Goal: Transaction & Acquisition: Book appointment/travel/reservation

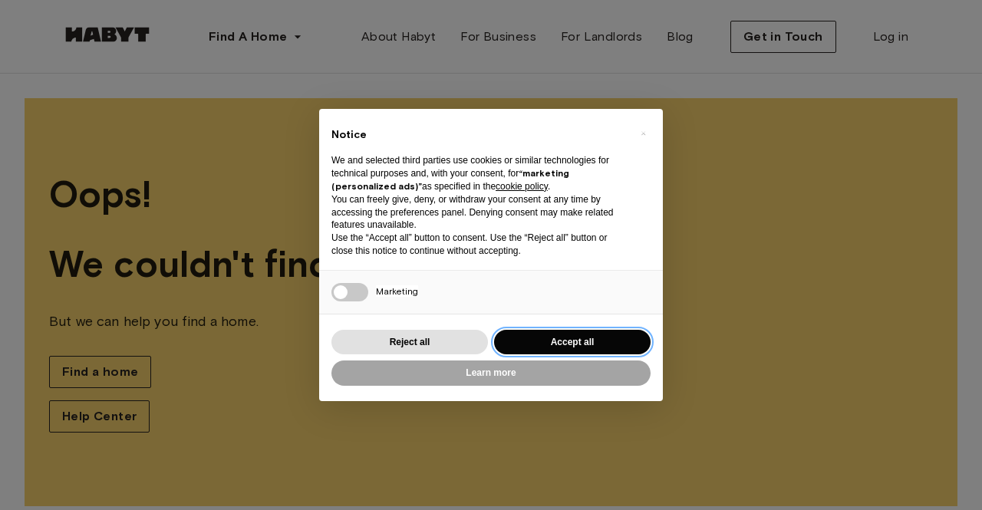
click at [536, 342] on button "Accept all" at bounding box center [572, 342] width 157 height 25
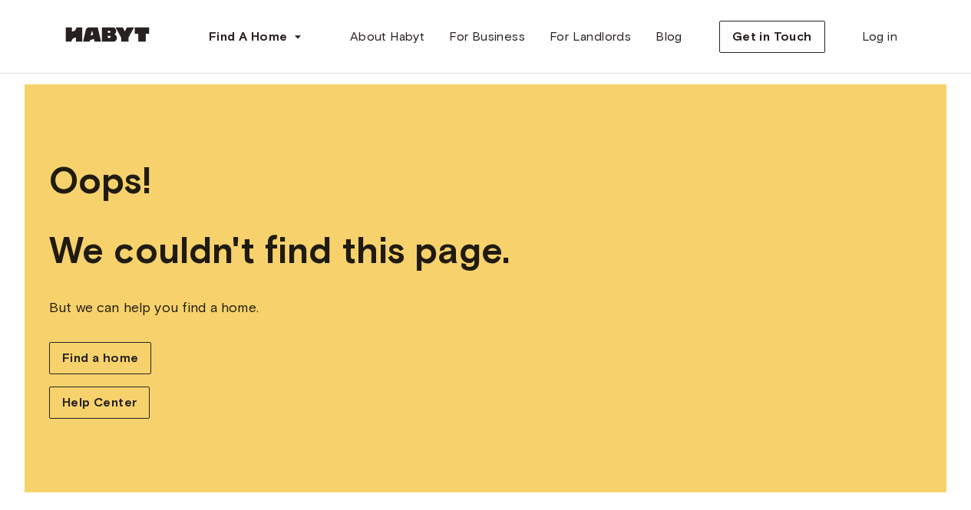
scroll to position [21, 0]
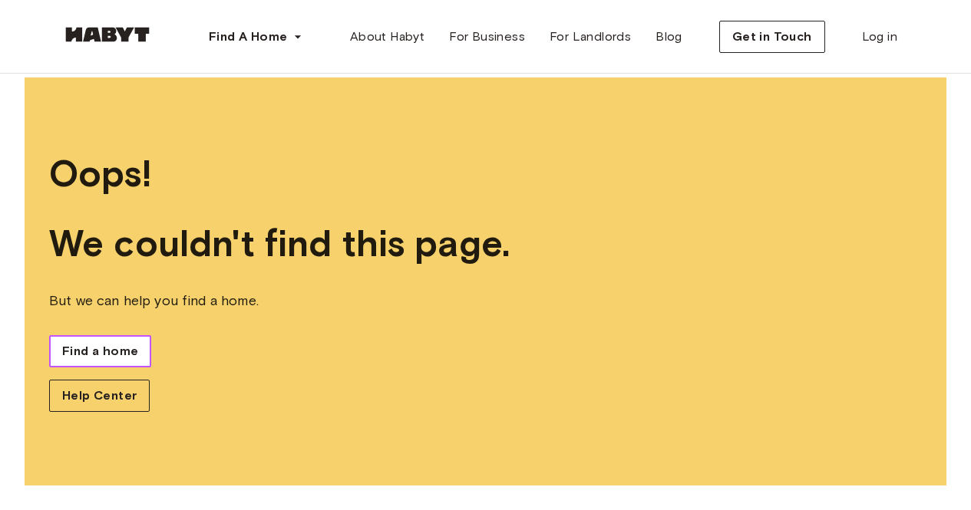
click at [116, 358] on span "Find a home" at bounding box center [100, 351] width 76 height 18
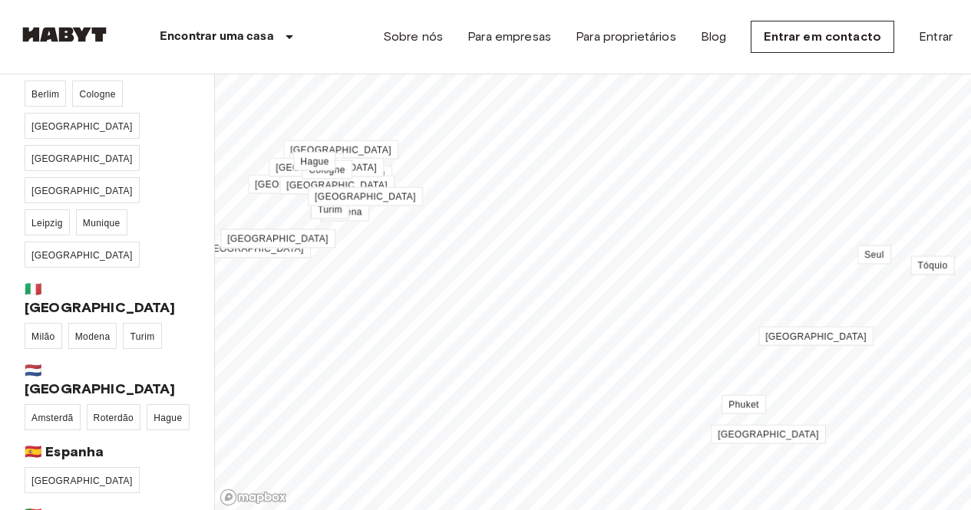
scroll to position [307, 0]
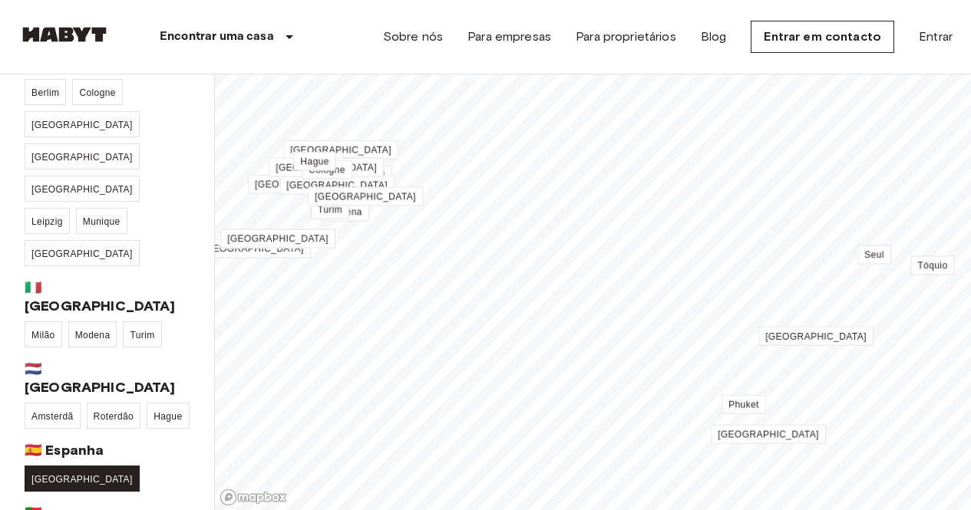
click at [61, 474] on span "[GEOGRAPHIC_DATA]" at bounding box center [81, 479] width 101 height 11
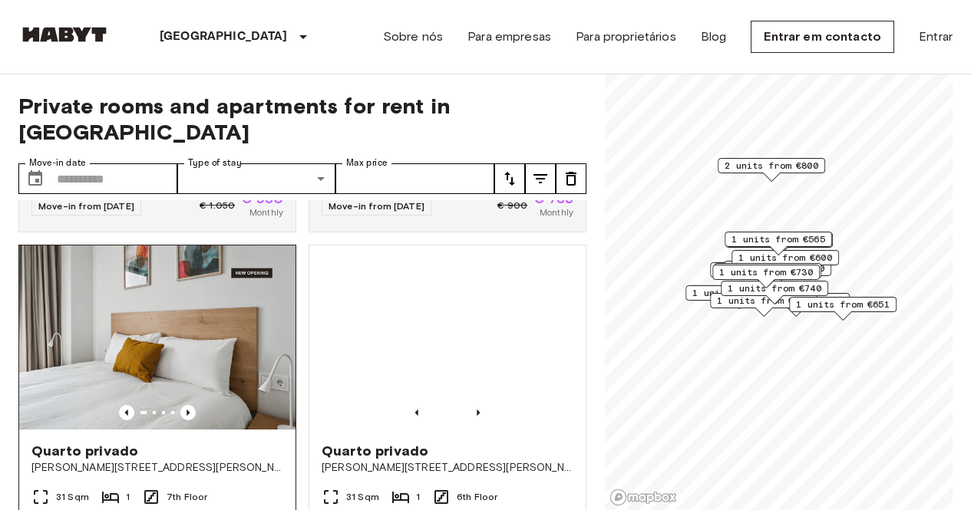
scroll to position [384, 0]
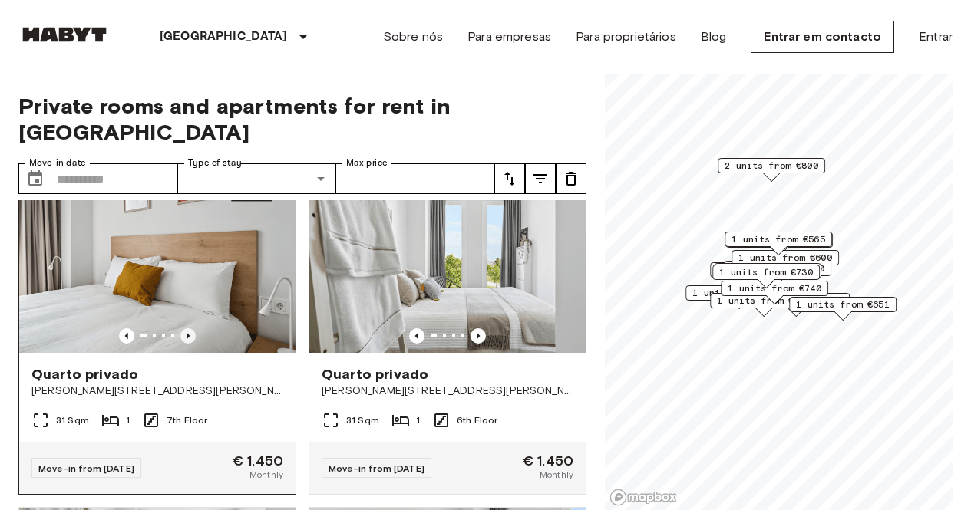
click at [186, 328] on icon "Previous image" at bounding box center [187, 335] width 15 height 15
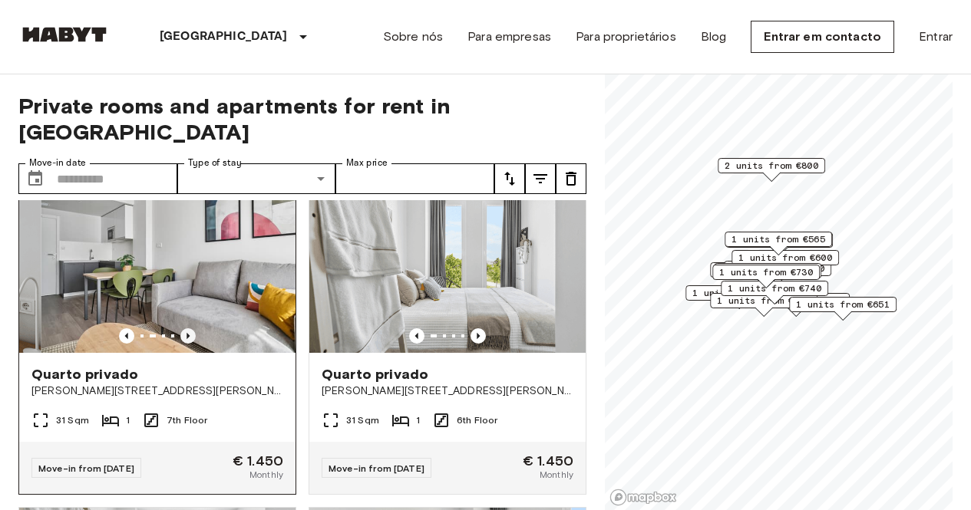
click at [186, 328] on icon "Previous image" at bounding box center [187, 335] width 15 height 15
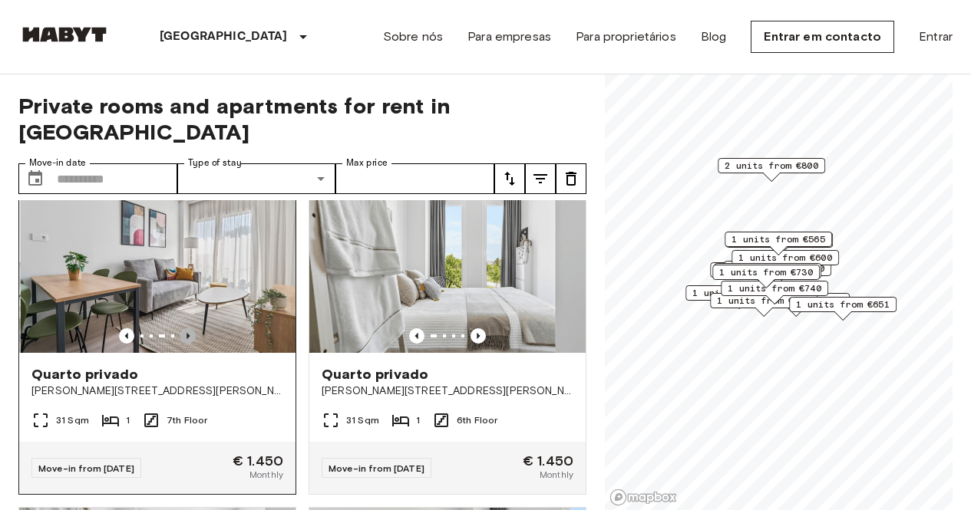
click at [186, 328] on icon "Previous image" at bounding box center [187, 335] width 15 height 15
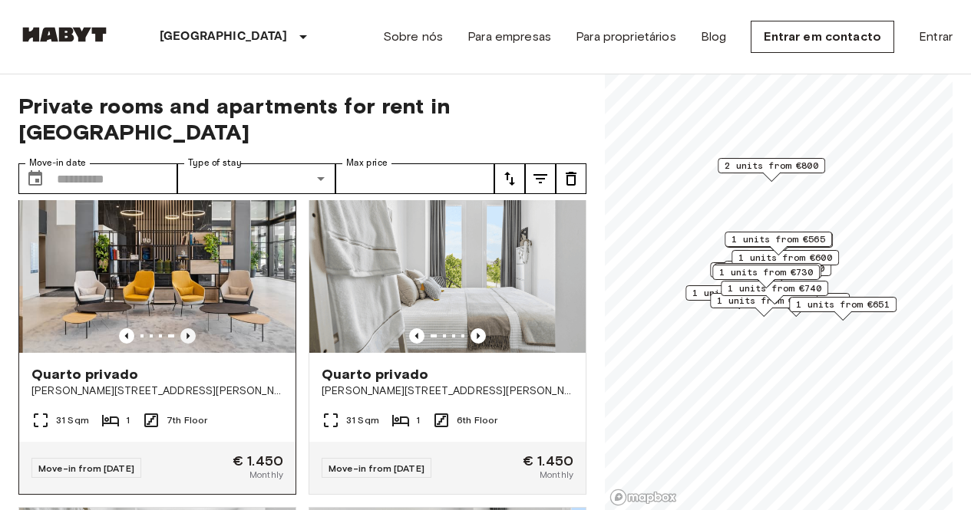
click at [186, 328] on icon "Previous image" at bounding box center [187, 335] width 15 height 15
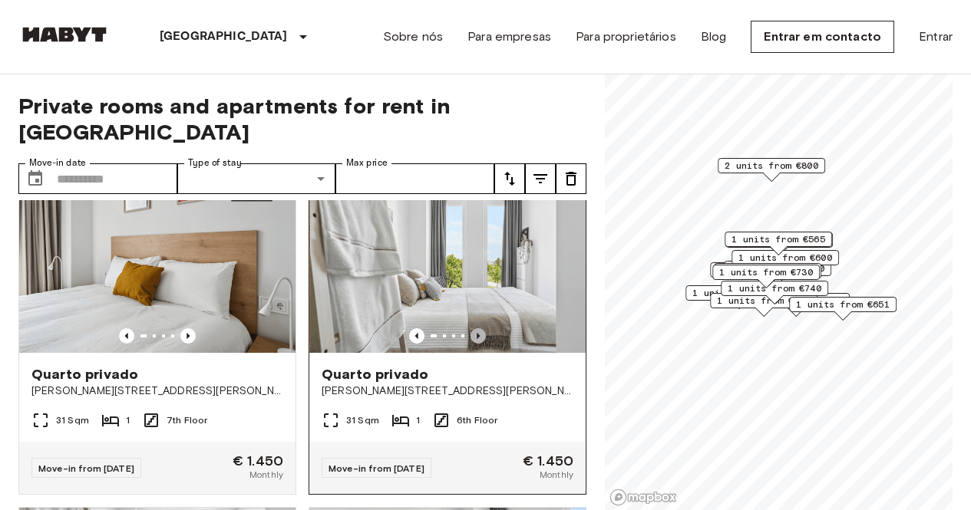
click at [470, 328] on icon "Previous image" at bounding box center [477, 335] width 15 height 15
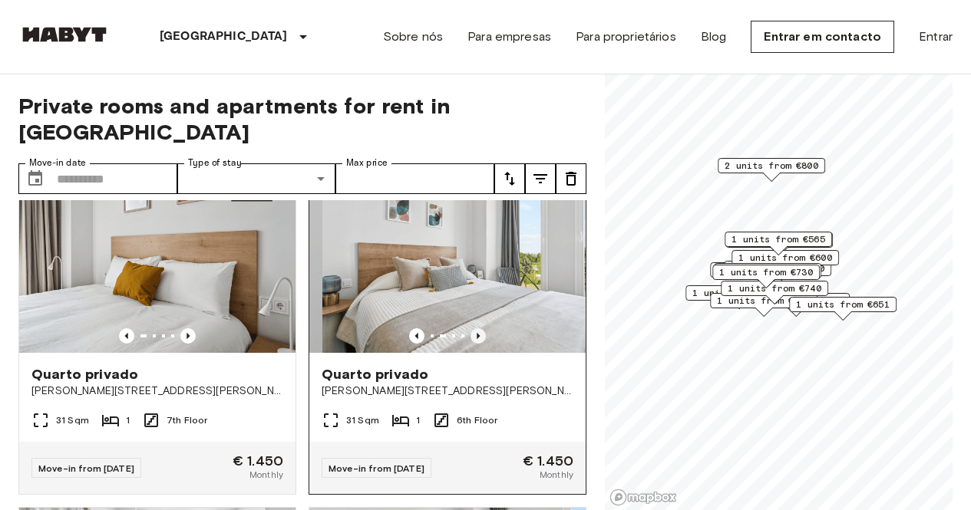
click at [470, 328] on icon "Previous image" at bounding box center [477, 335] width 15 height 15
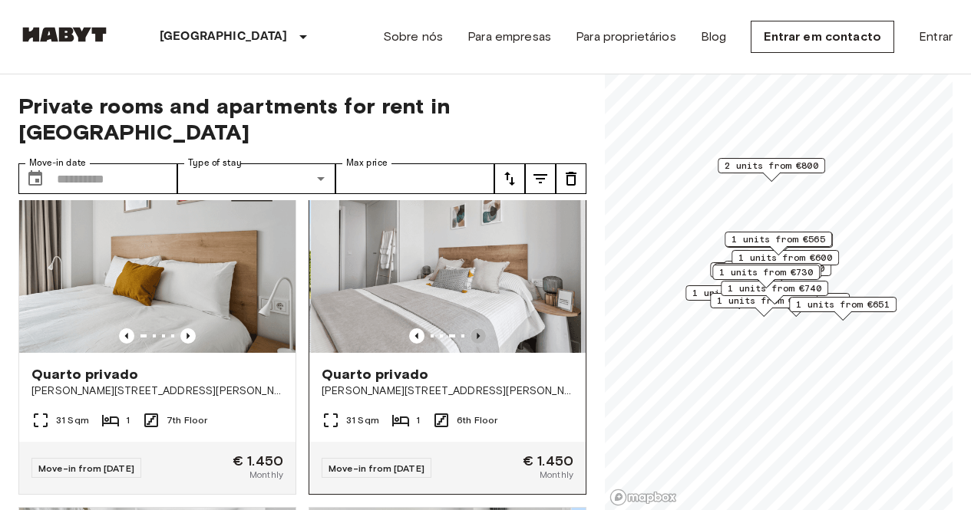
click at [470, 328] on icon "Previous image" at bounding box center [477, 335] width 15 height 15
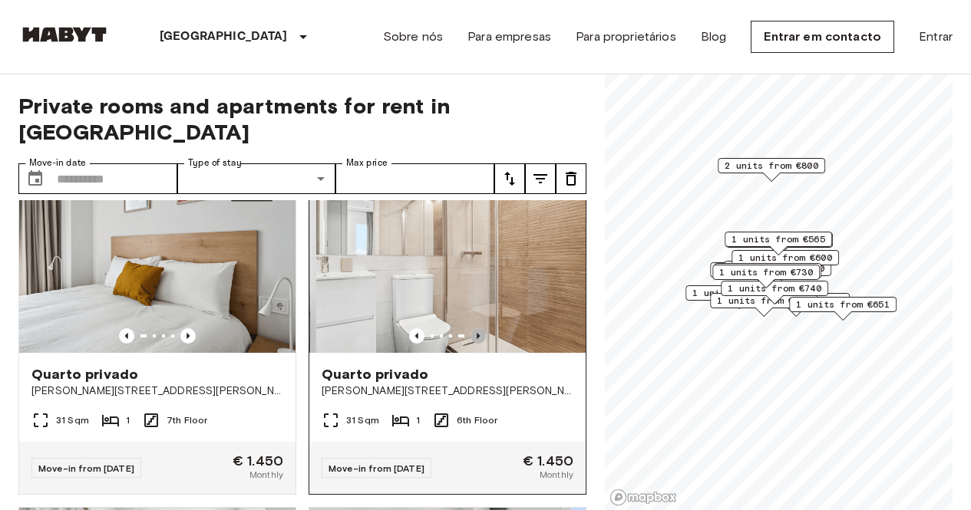
click at [470, 328] on icon "Previous image" at bounding box center [477, 335] width 15 height 15
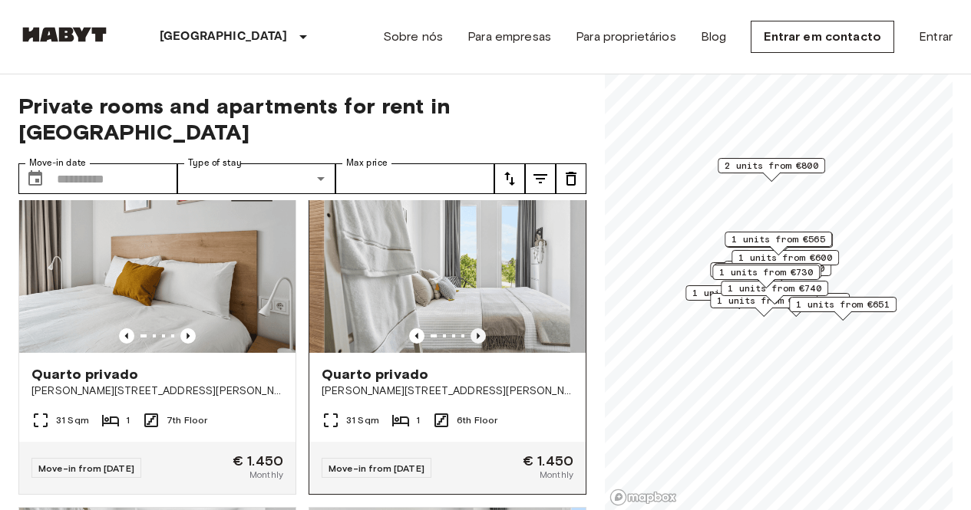
click at [470, 328] on icon "Previous image" at bounding box center [477, 335] width 15 height 15
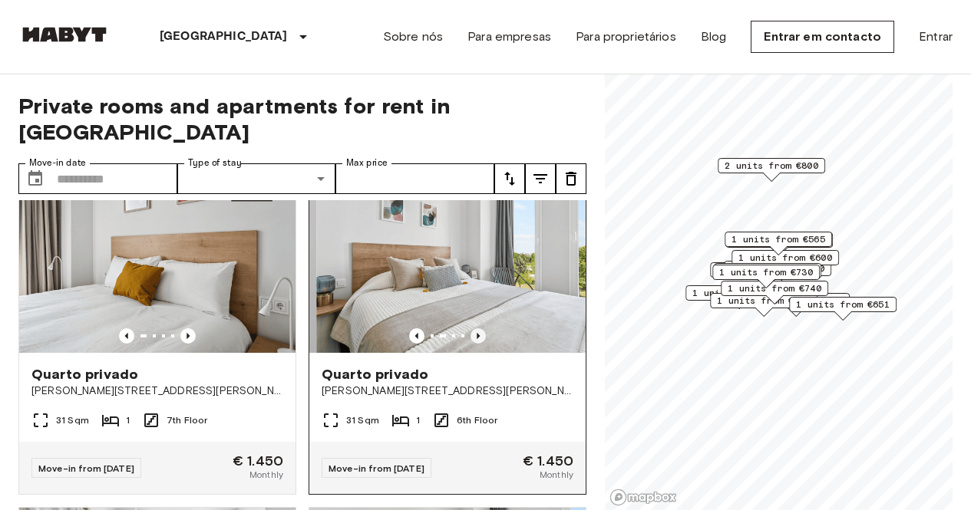
click at [470, 328] on icon "Previous image" at bounding box center [477, 335] width 15 height 15
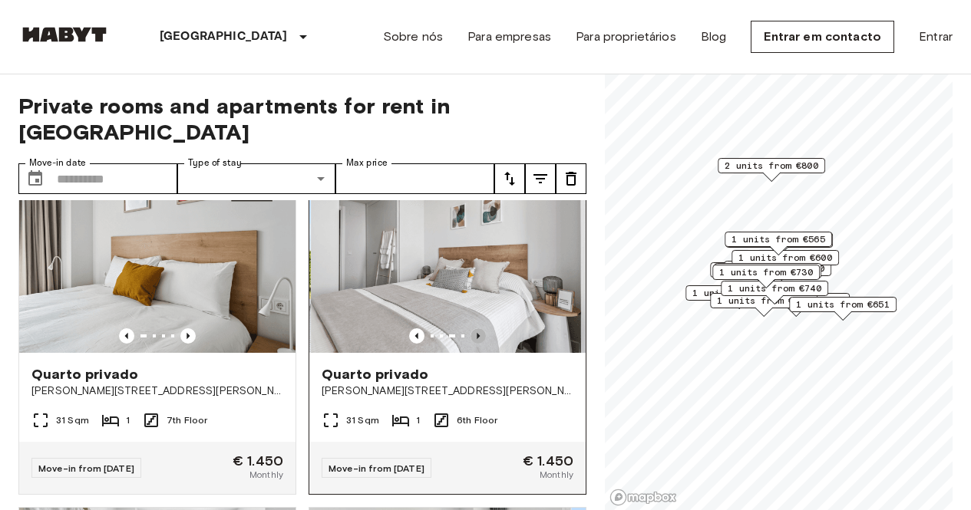
click at [470, 328] on icon "Previous image" at bounding box center [477, 335] width 15 height 15
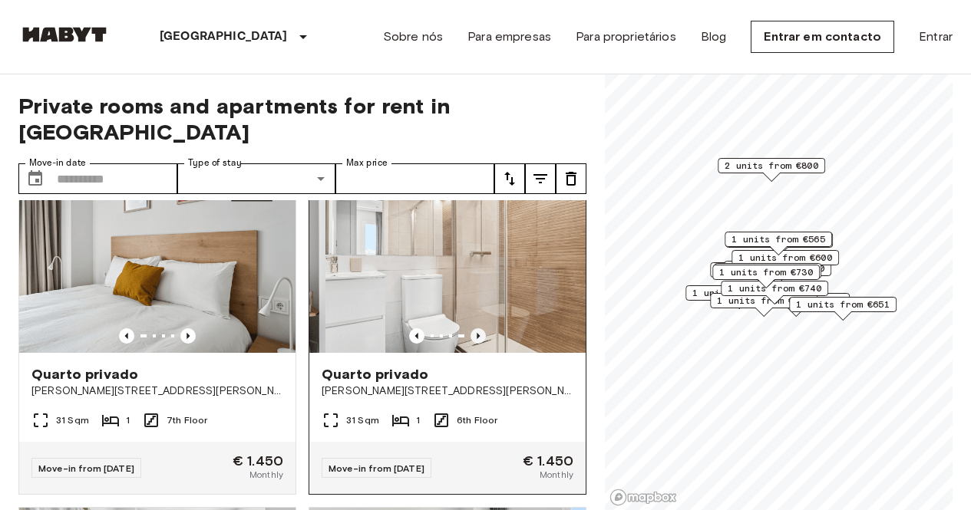
click at [470, 328] on icon "Previous image" at bounding box center [477, 335] width 15 height 15
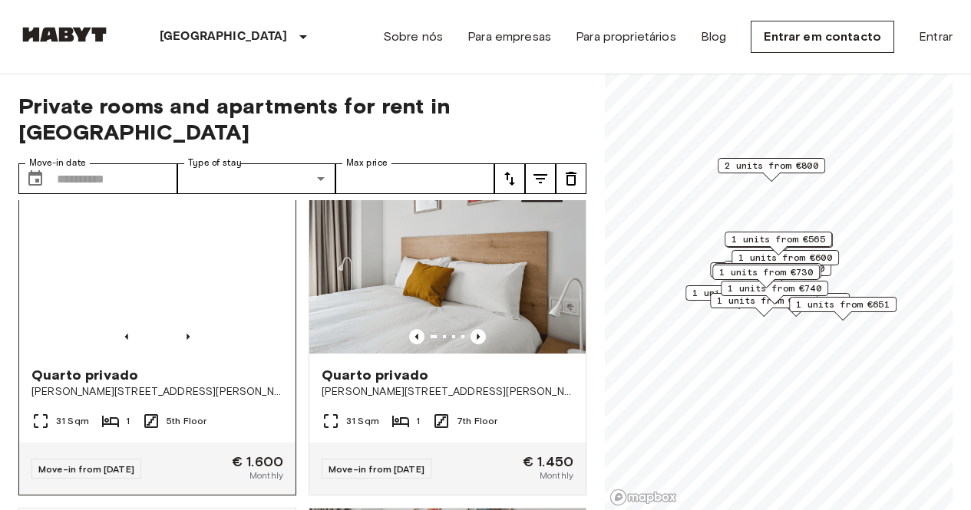
scroll to position [1074, 0]
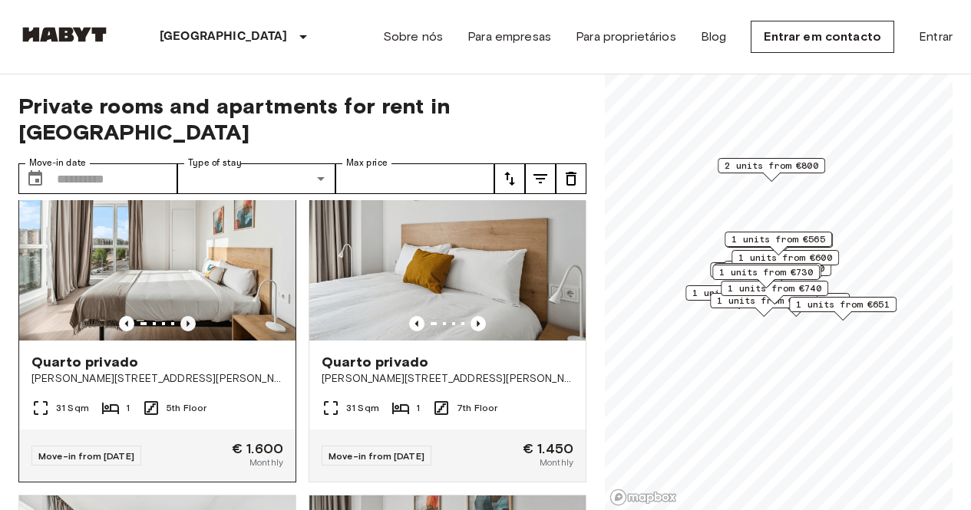
click at [190, 316] on icon "Previous image" at bounding box center [187, 323] width 15 height 15
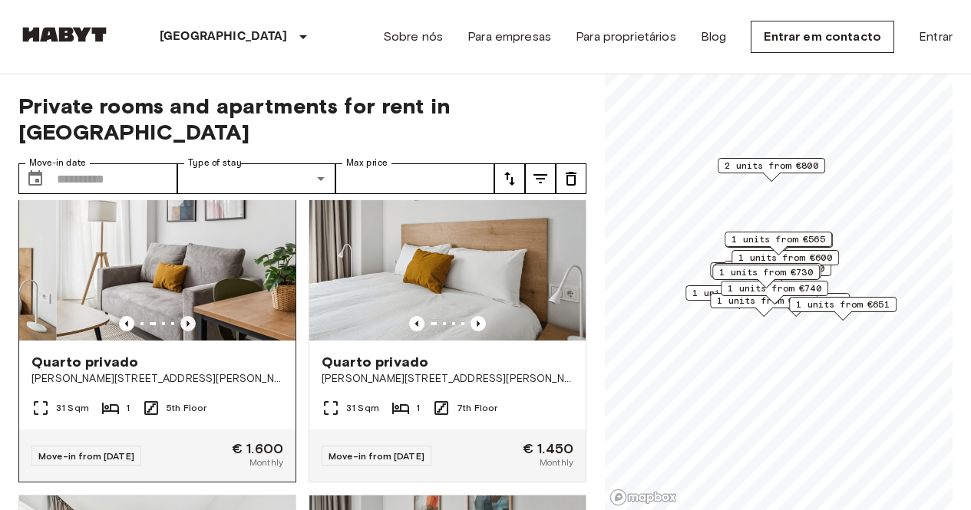
click at [190, 316] on icon "Previous image" at bounding box center [187, 323] width 15 height 15
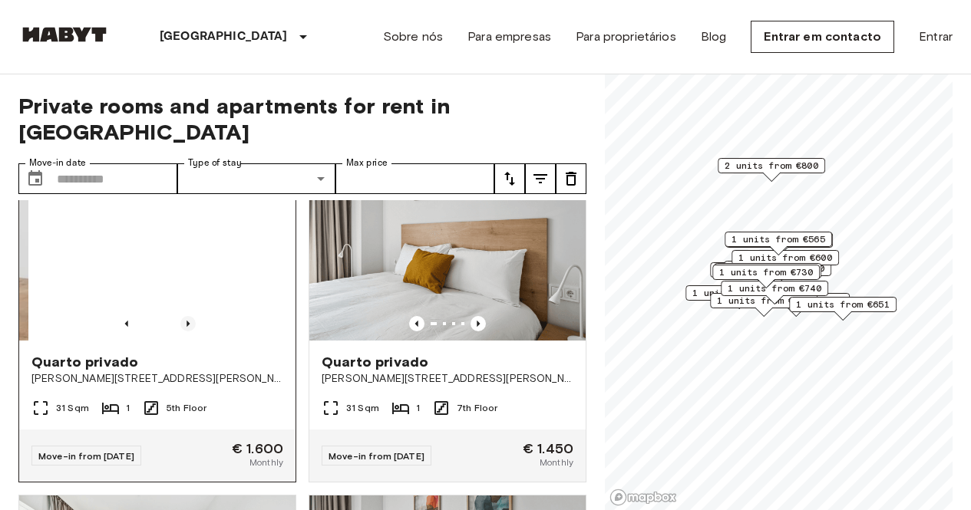
click at [190, 316] on icon "Previous image" at bounding box center [187, 323] width 15 height 15
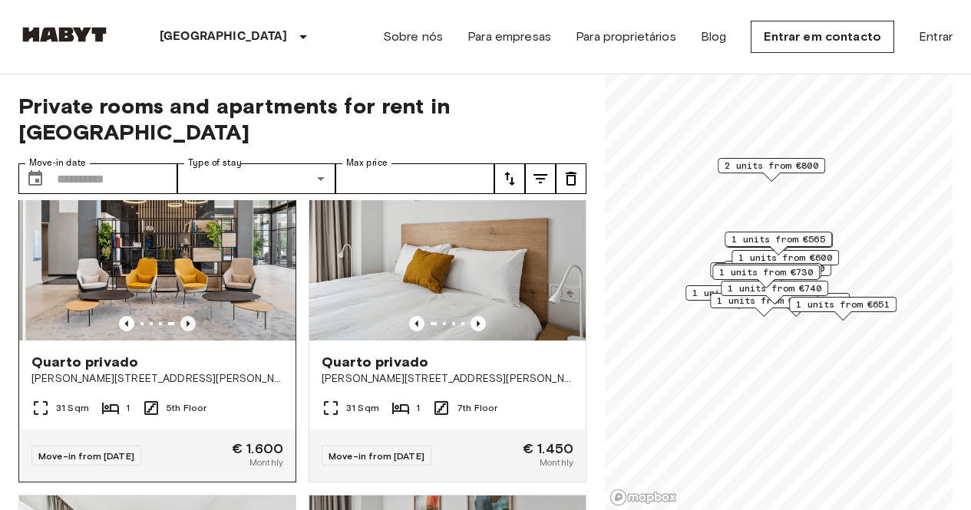
click at [190, 316] on icon "Previous image" at bounding box center [187, 323] width 15 height 15
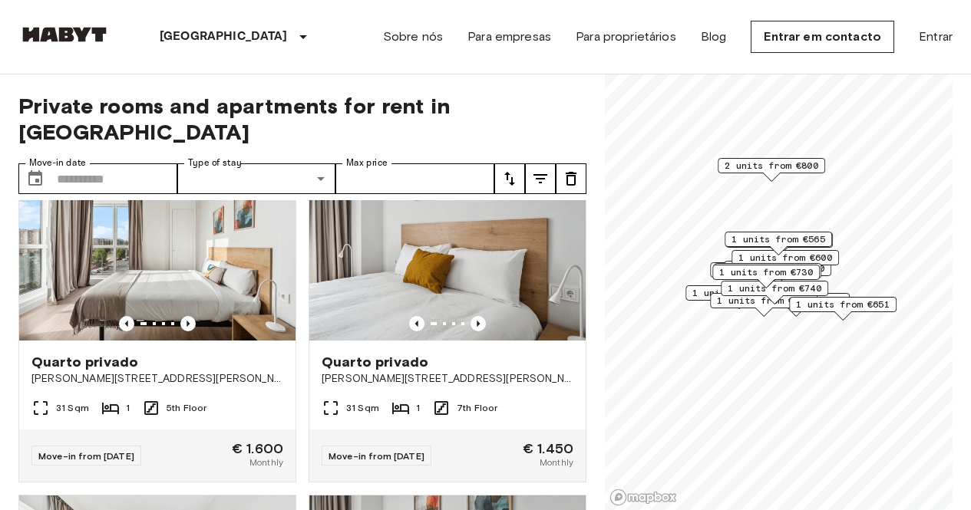
scroll to position [998, 0]
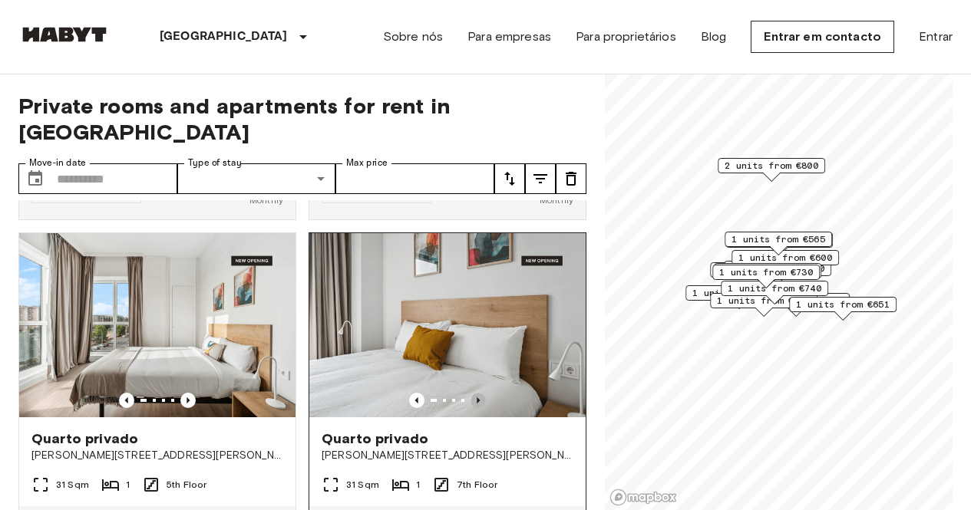
click at [473, 393] on icon "Previous image" at bounding box center [477, 400] width 15 height 15
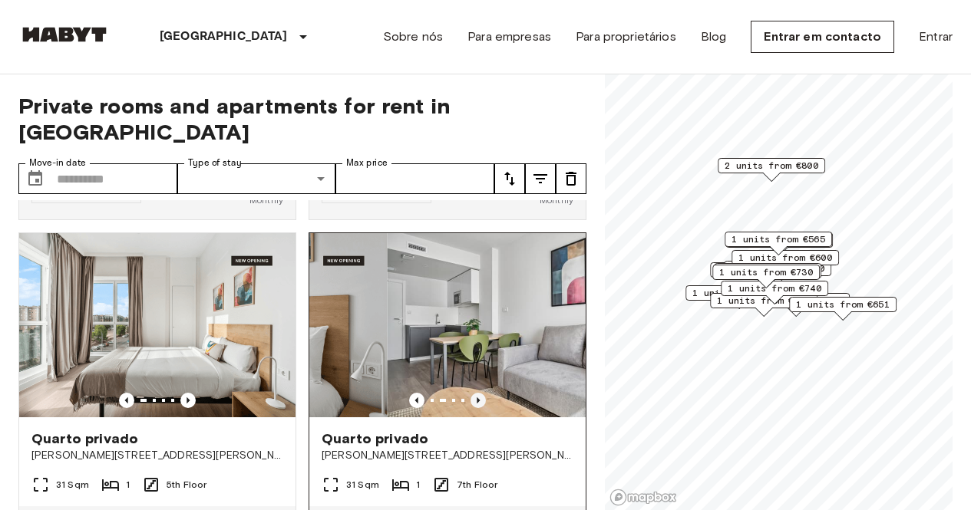
click at [473, 393] on icon "Previous image" at bounding box center [477, 400] width 15 height 15
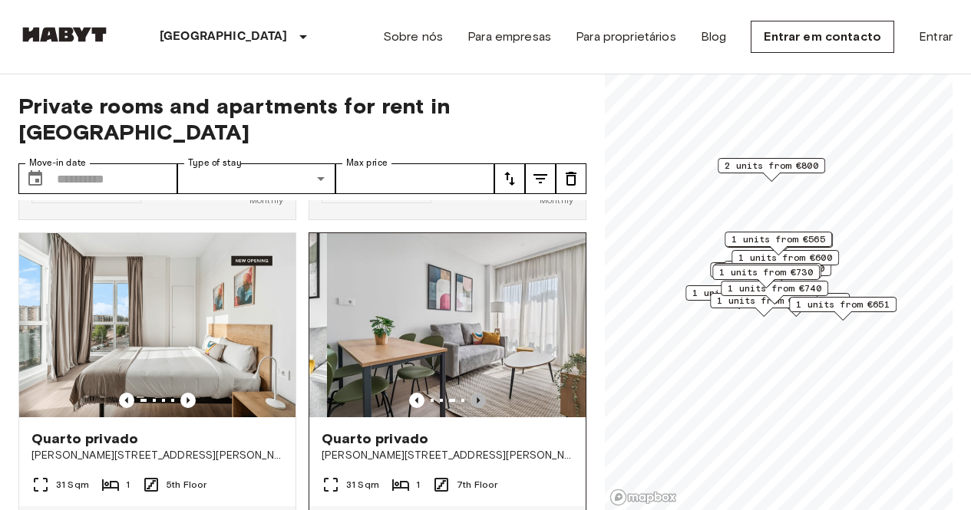
click at [473, 393] on icon "Previous image" at bounding box center [477, 400] width 15 height 15
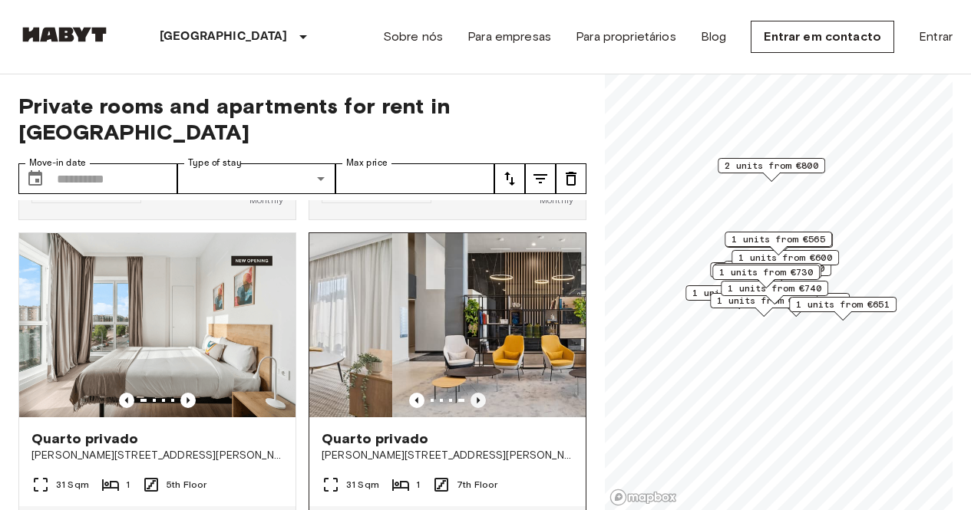
click at [473, 393] on icon "Previous image" at bounding box center [477, 400] width 15 height 15
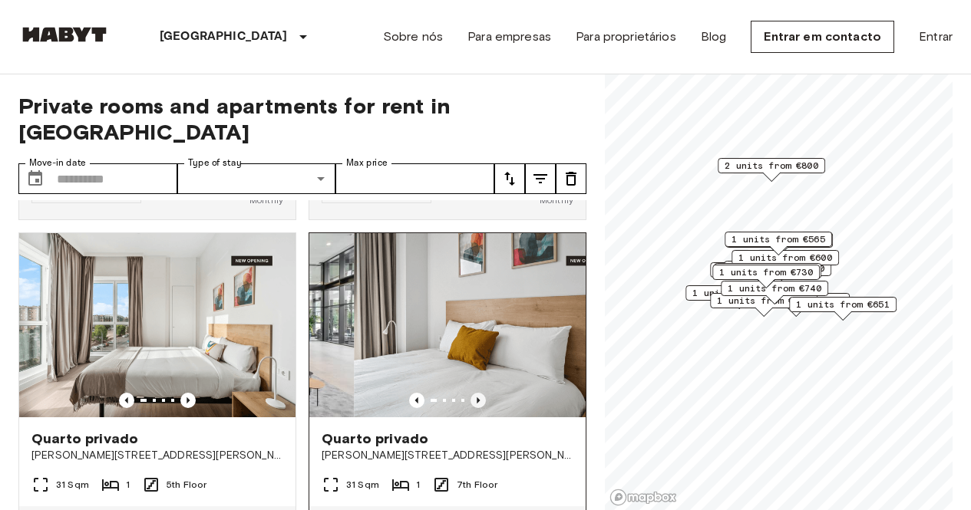
click at [473, 393] on icon "Previous image" at bounding box center [477, 400] width 15 height 15
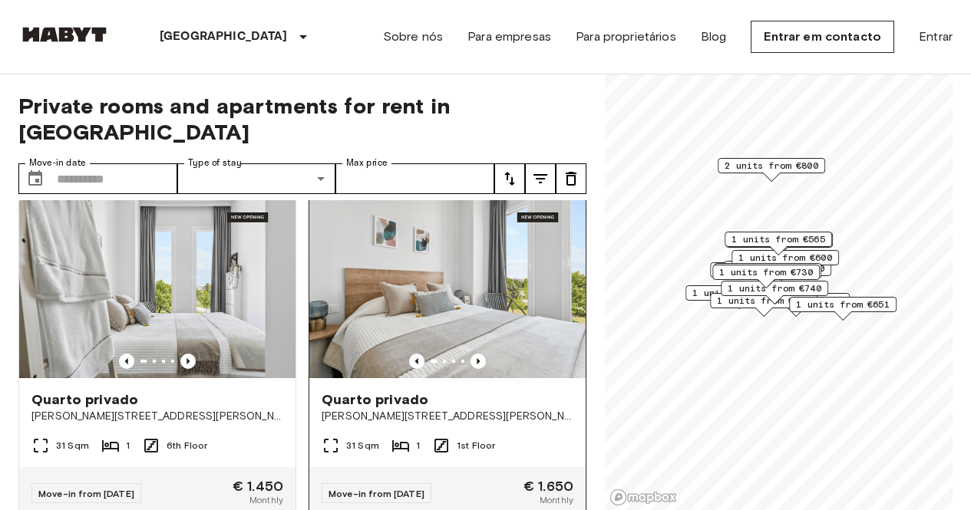
scroll to position [691, 0]
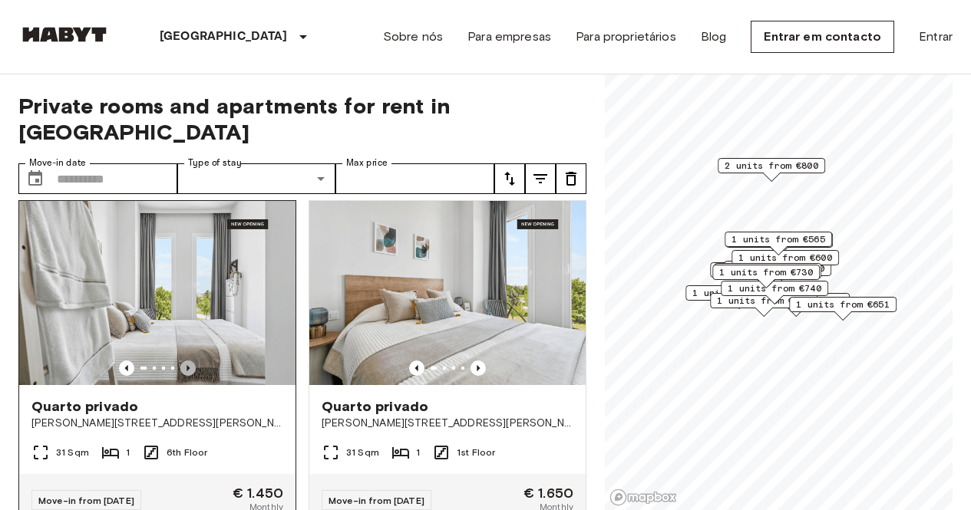
click at [187, 361] on icon "Previous image" at bounding box center [187, 368] width 15 height 15
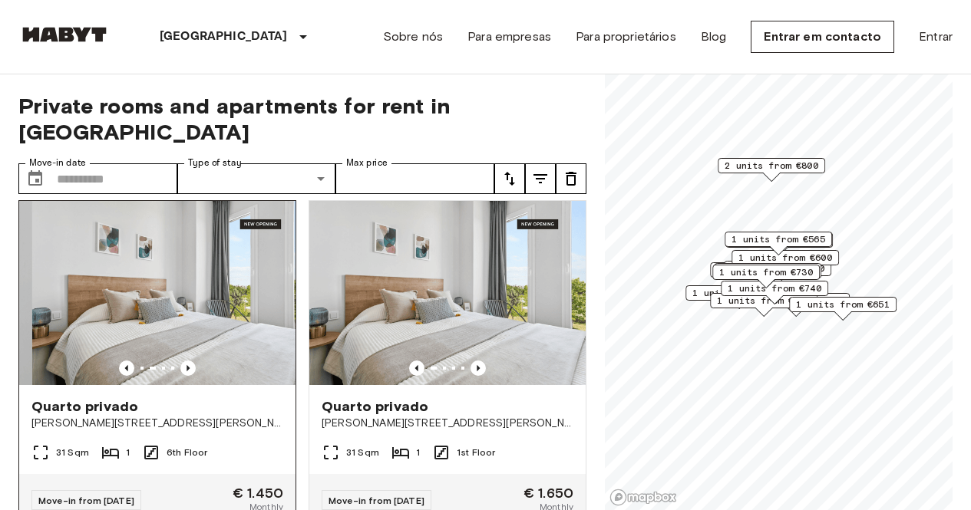
click at [114, 398] on span "Quarto privado" at bounding box center [84, 407] width 107 height 18
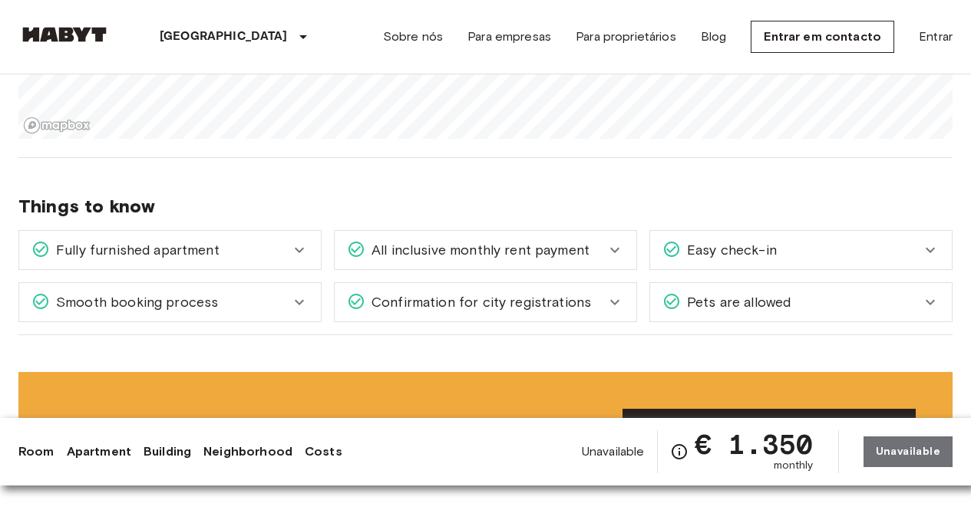
scroll to position [1765, 0]
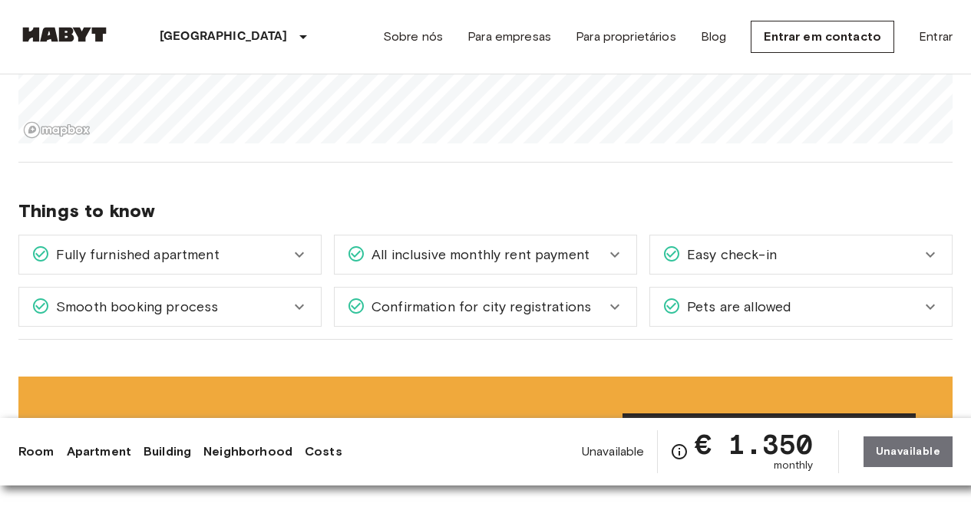
click at [510, 297] on span "Confirmation for city registrations" at bounding box center [478, 307] width 226 height 20
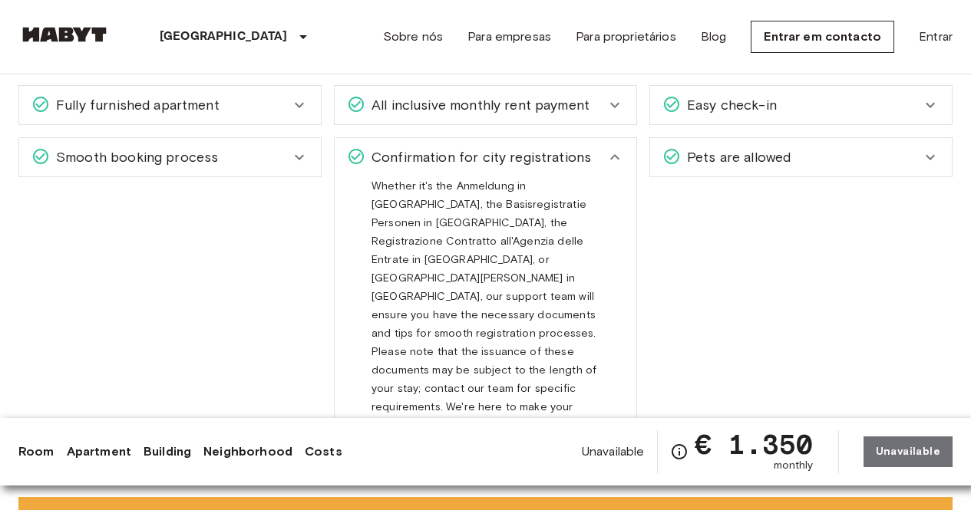
scroll to position [1919, 0]
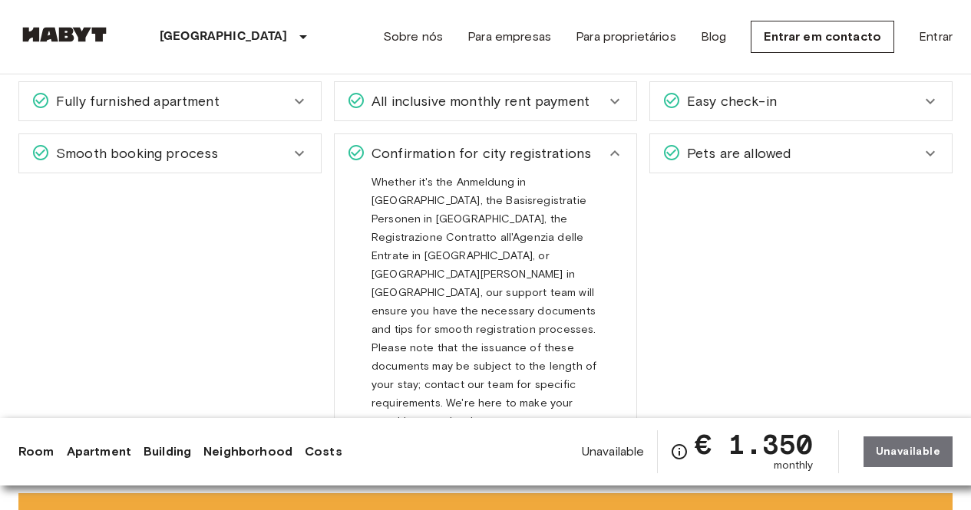
click at [601, 144] on div "Confirmation for city registrations" at bounding box center [476, 154] width 259 height 20
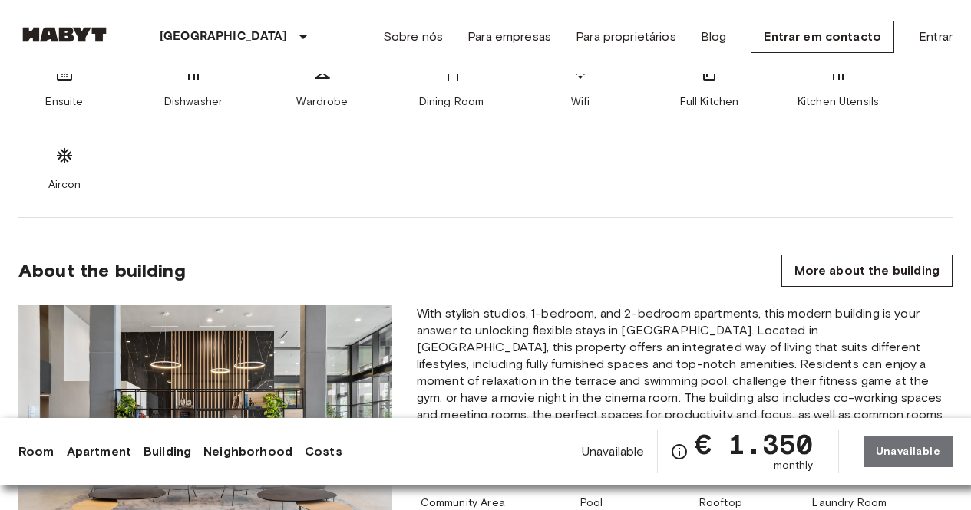
scroll to position [844, 0]
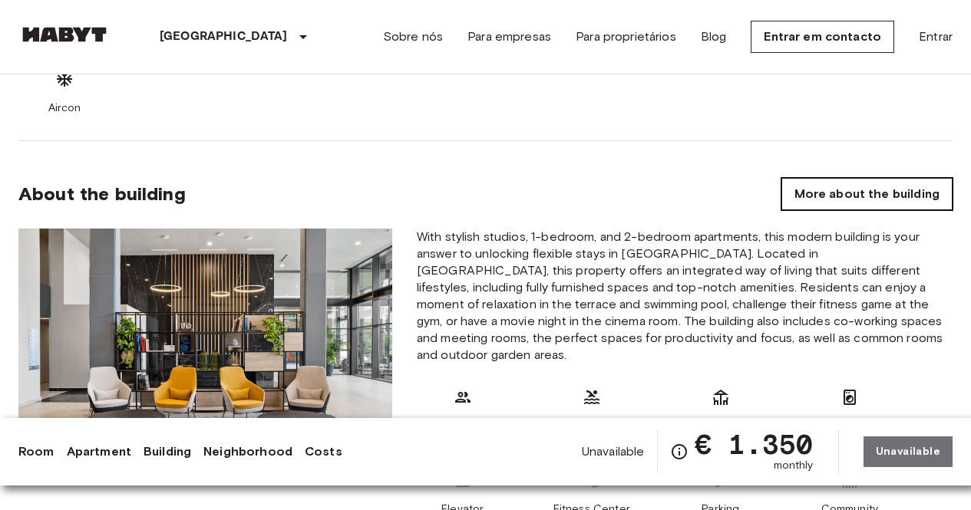
click at [830, 204] on link "More about the building" at bounding box center [866, 194] width 171 height 32
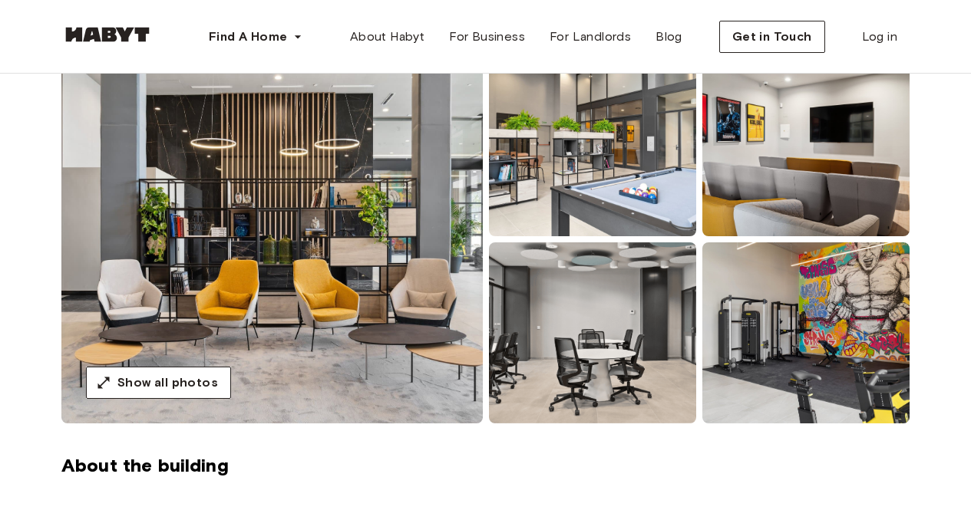
scroll to position [153, 0]
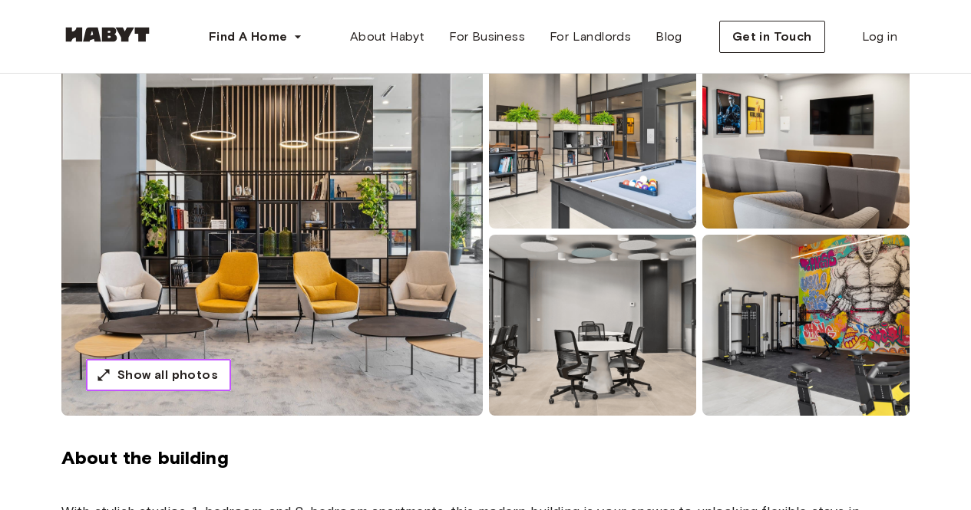
click at [150, 378] on span "Show all photos" at bounding box center [167, 375] width 101 height 18
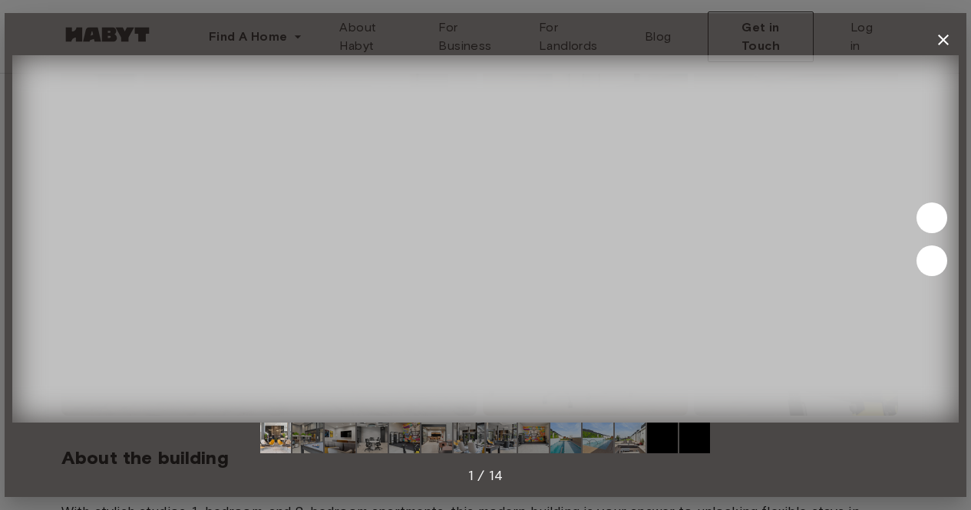
click at [96, 375] on img at bounding box center [485, 239] width 946 height 368
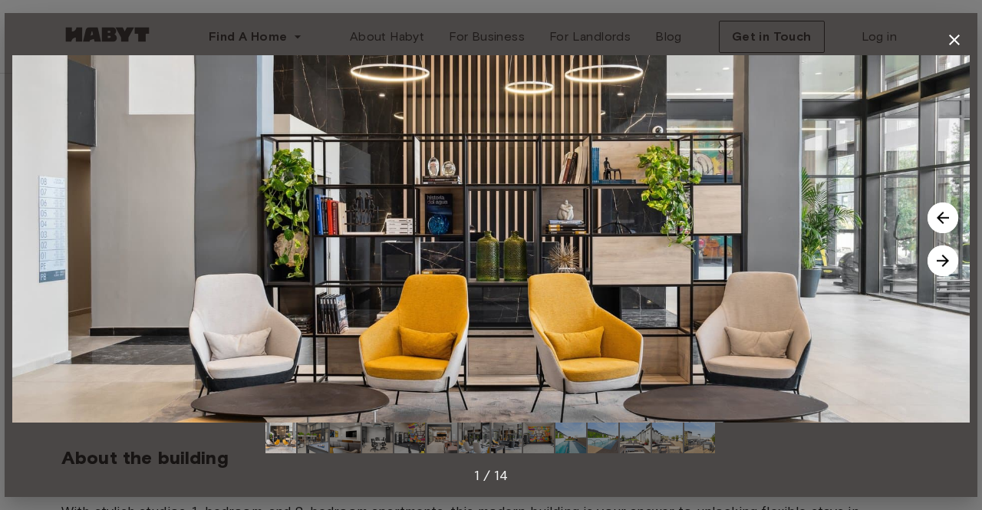
click at [948, 265] on img at bounding box center [943, 261] width 31 height 31
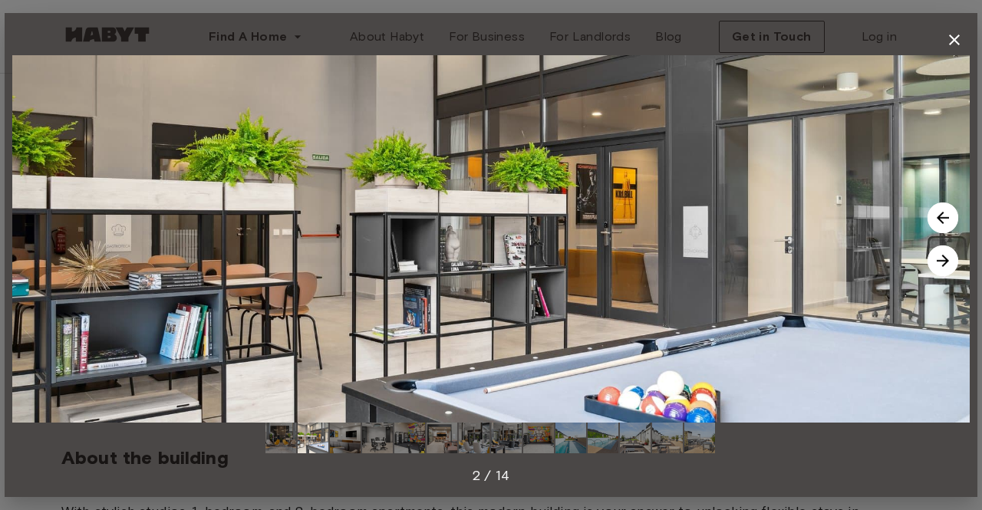
click at [948, 265] on img at bounding box center [943, 261] width 31 height 31
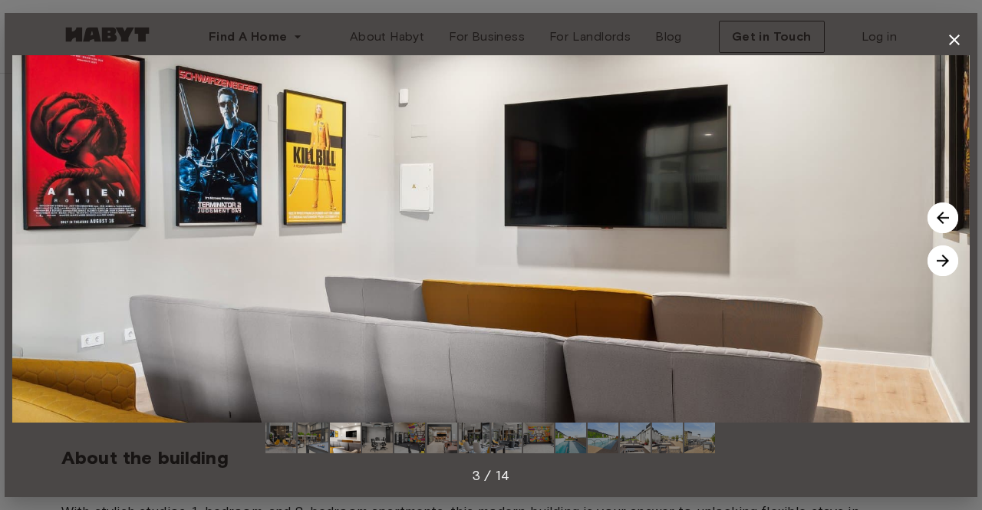
click at [948, 265] on img at bounding box center [943, 261] width 31 height 31
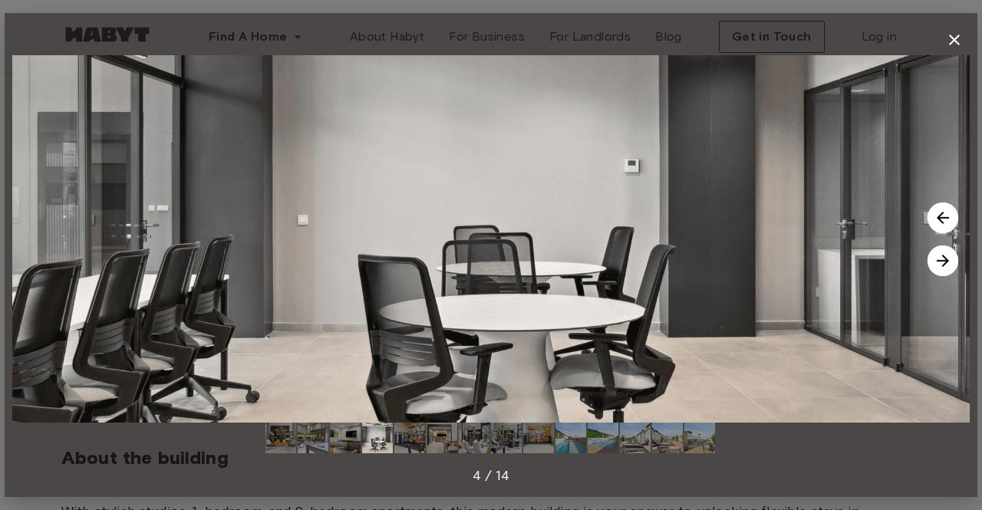
click at [948, 265] on img at bounding box center [943, 261] width 31 height 31
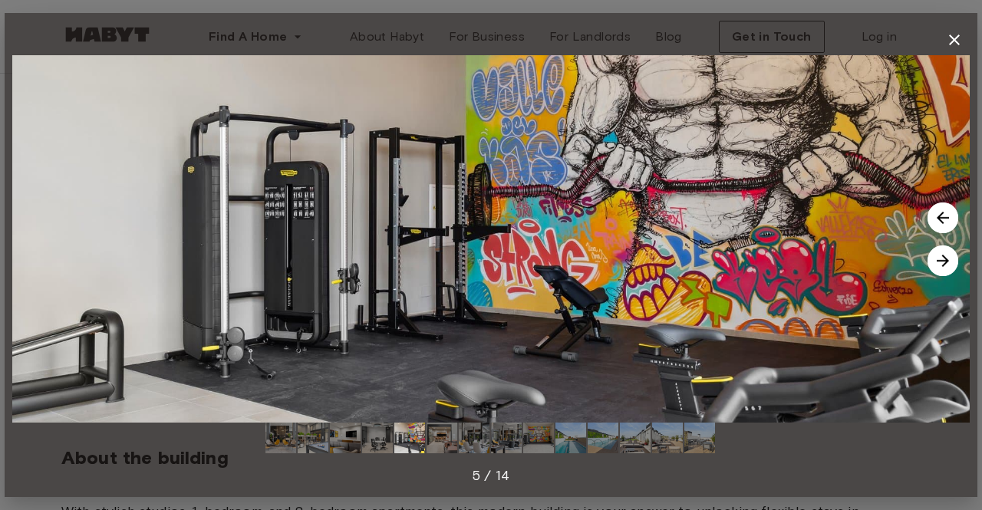
click at [948, 263] on img at bounding box center [943, 261] width 31 height 31
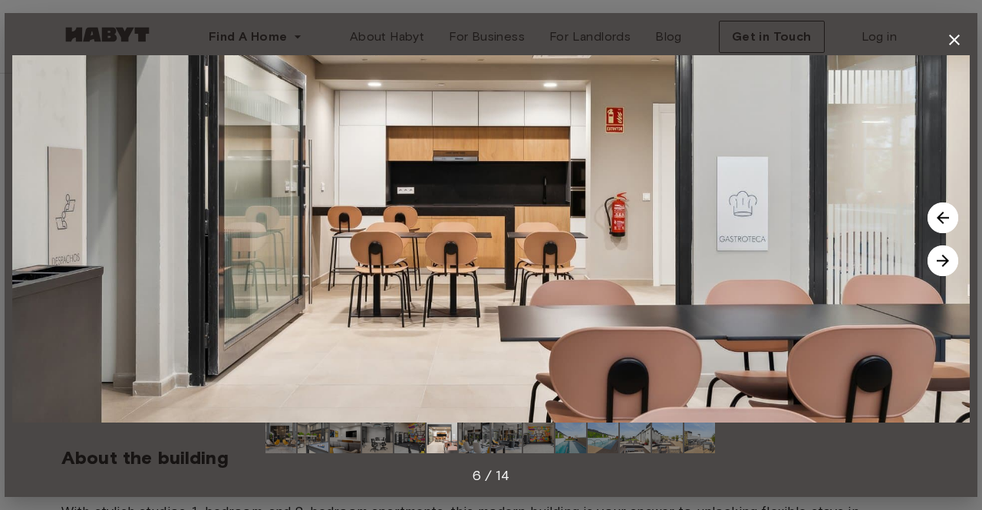
click at [948, 263] on img at bounding box center [943, 261] width 31 height 31
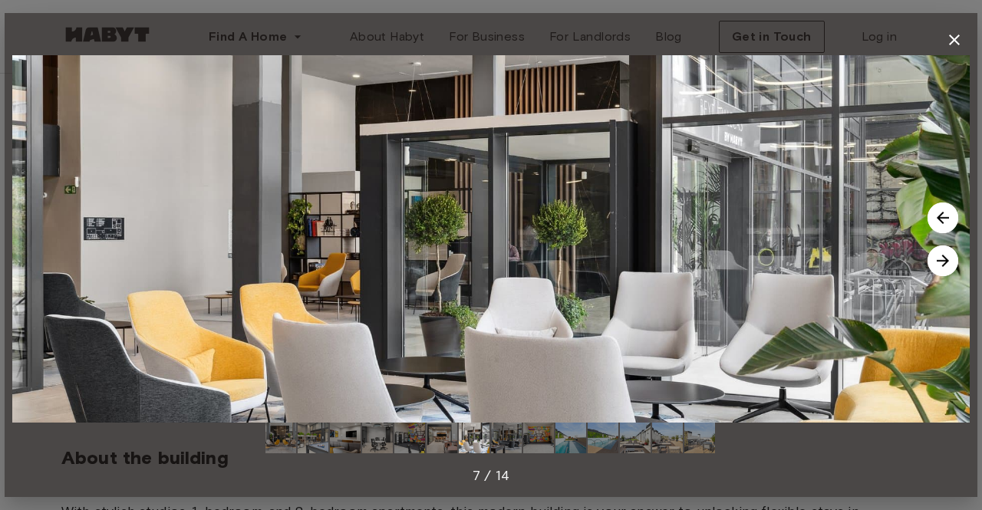
click at [948, 263] on img at bounding box center [943, 261] width 31 height 31
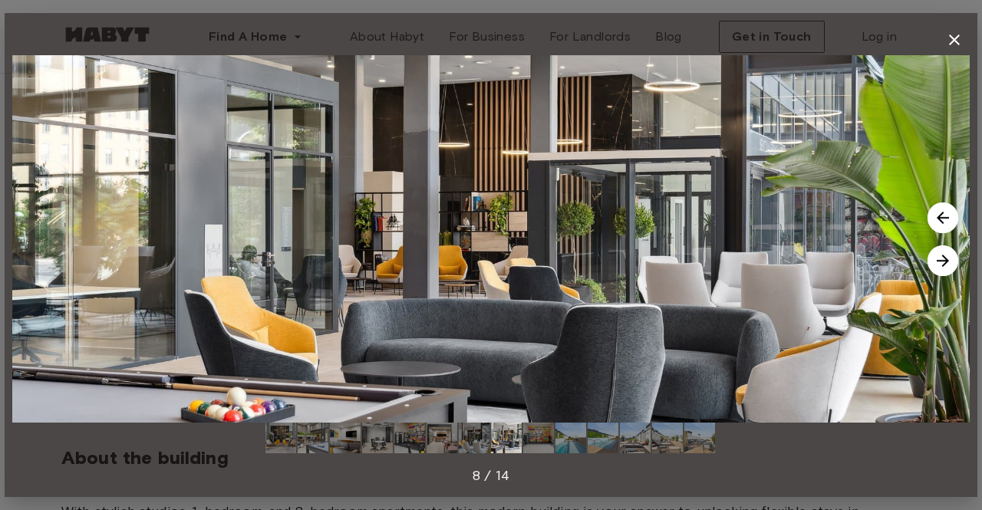
click at [948, 263] on img at bounding box center [943, 261] width 31 height 31
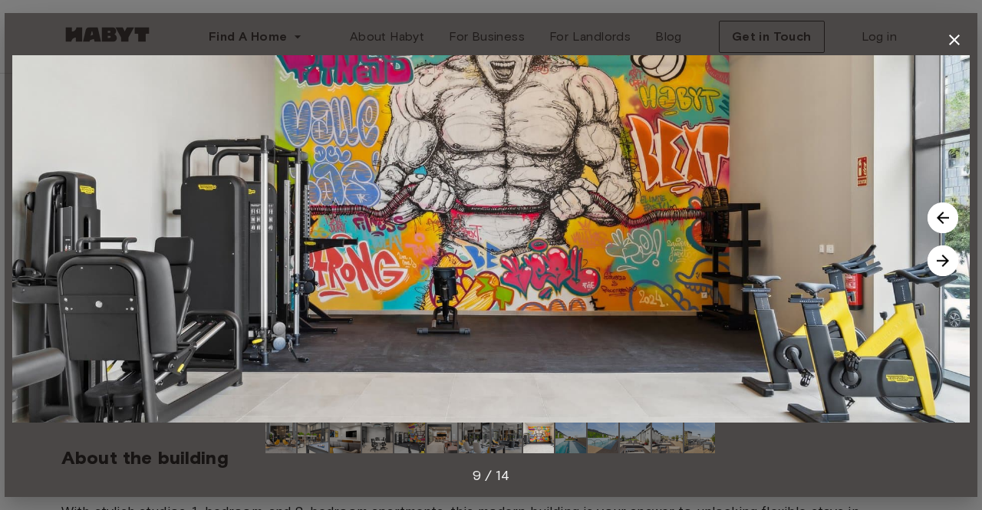
click at [948, 263] on img at bounding box center [943, 261] width 31 height 31
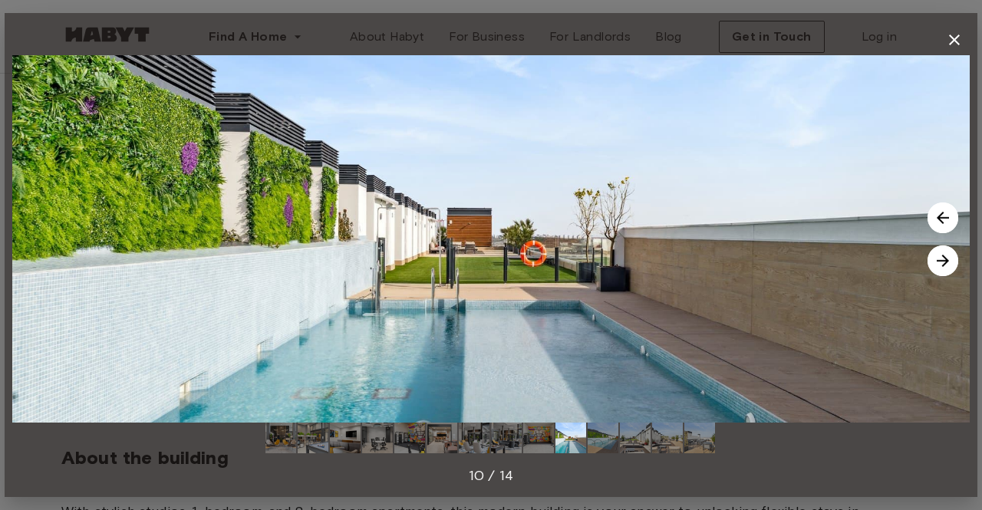
click at [948, 263] on img at bounding box center [943, 261] width 31 height 31
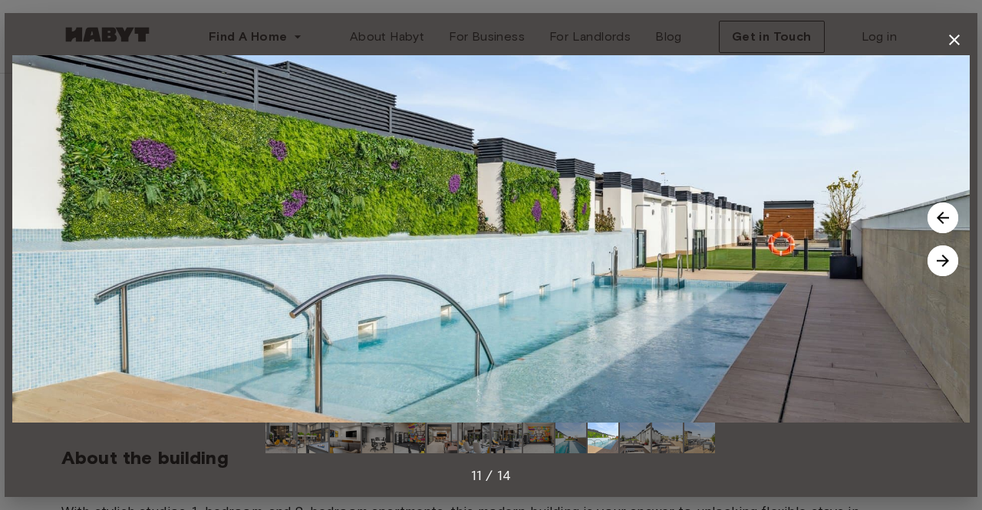
click at [948, 263] on img at bounding box center [943, 261] width 31 height 31
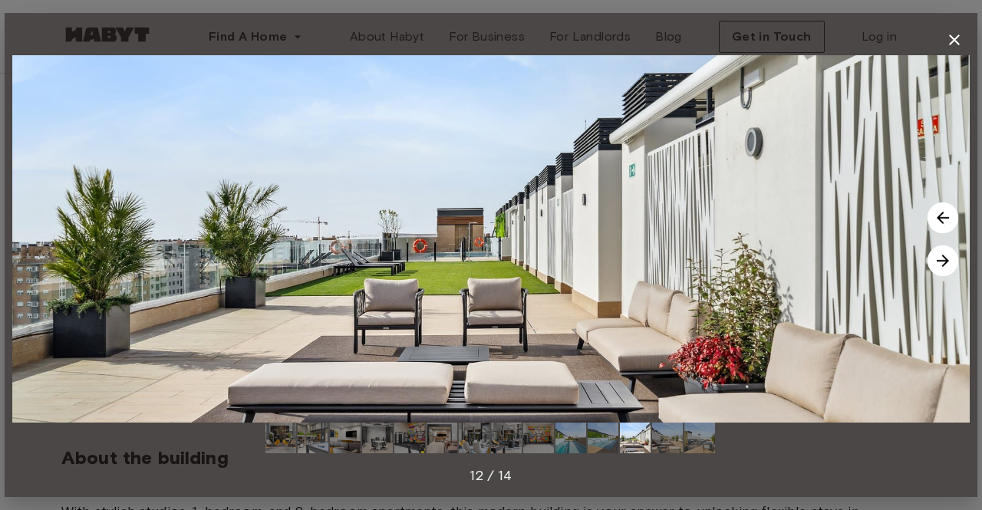
click at [948, 263] on img at bounding box center [943, 261] width 31 height 31
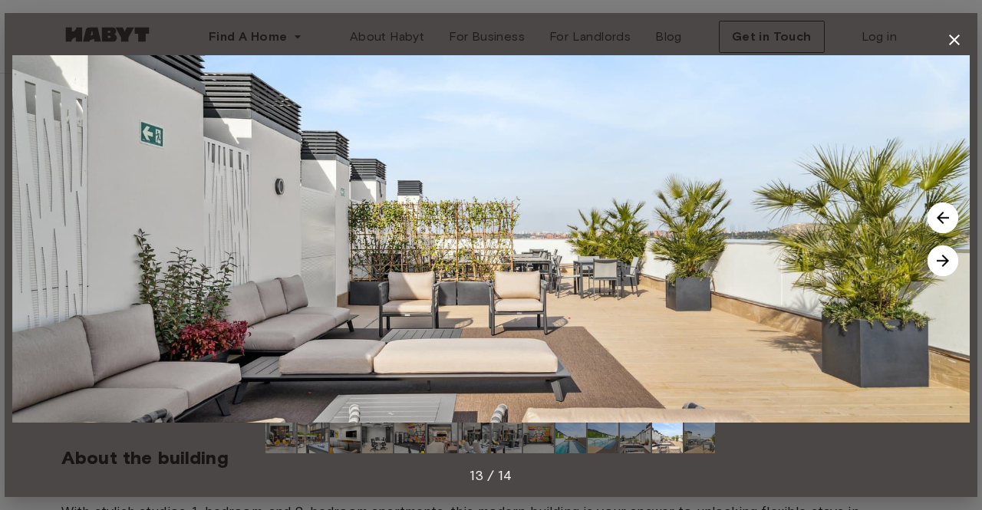
click at [948, 263] on img at bounding box center [943, 261] width 31 height 31
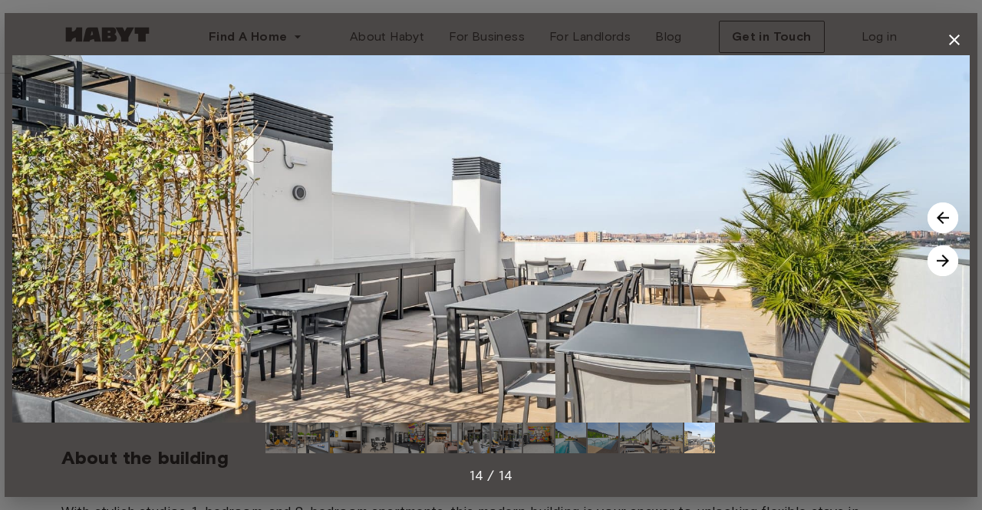
click at [948, 263] on img at bounding box center [943, 261] width 31 height 31
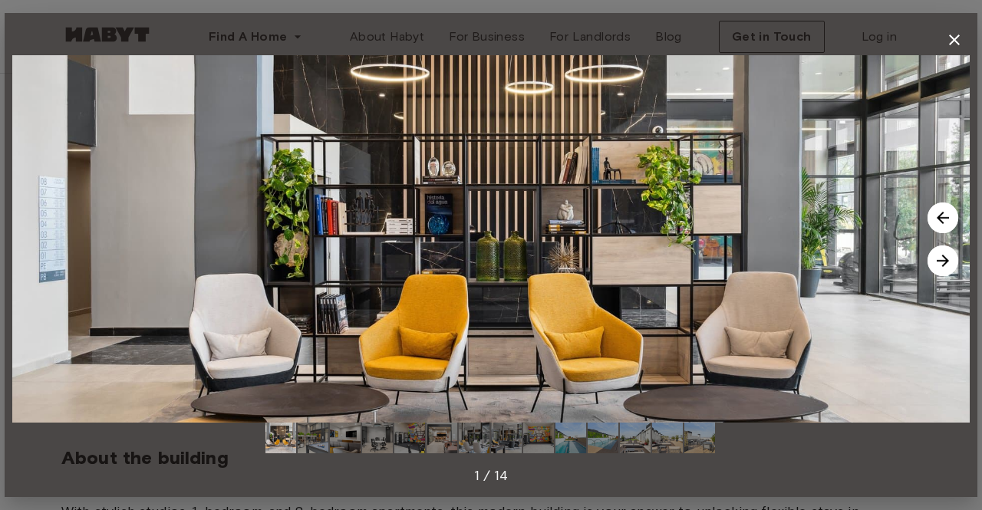
click at [948, 263] on img at bounding box center [943, 261] width 31 height 31
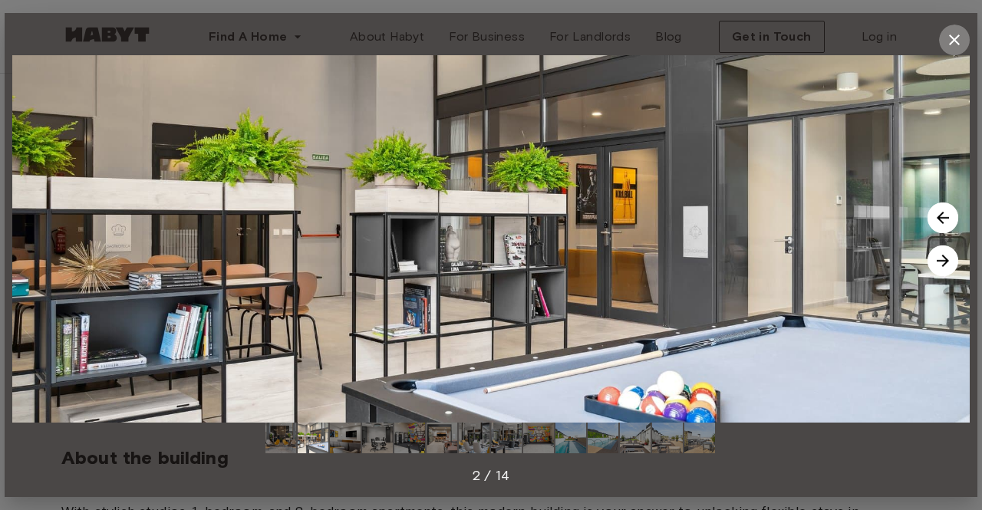
click at [955, 33] on icon "button" at bounding box center [954, 40] width 18 height 18
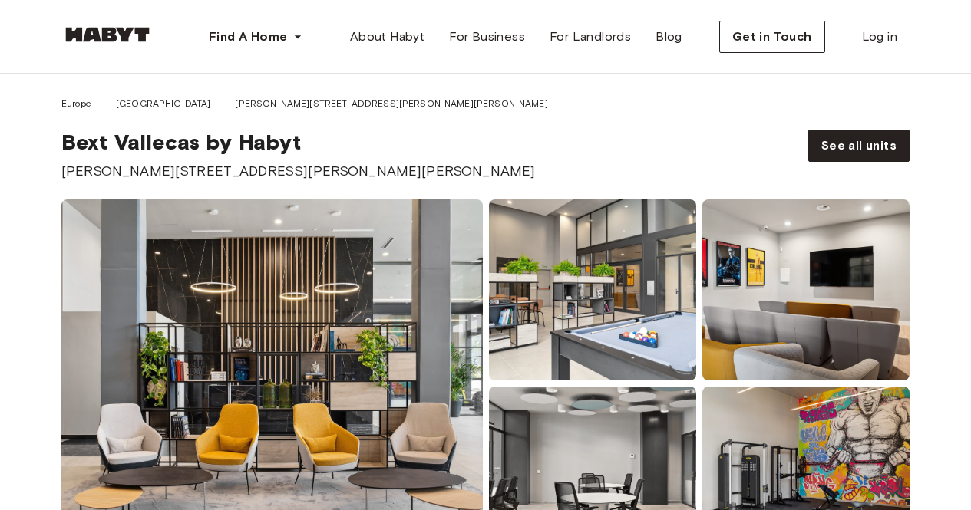
scroll to position [0, 0]
